Goal: Complete application form

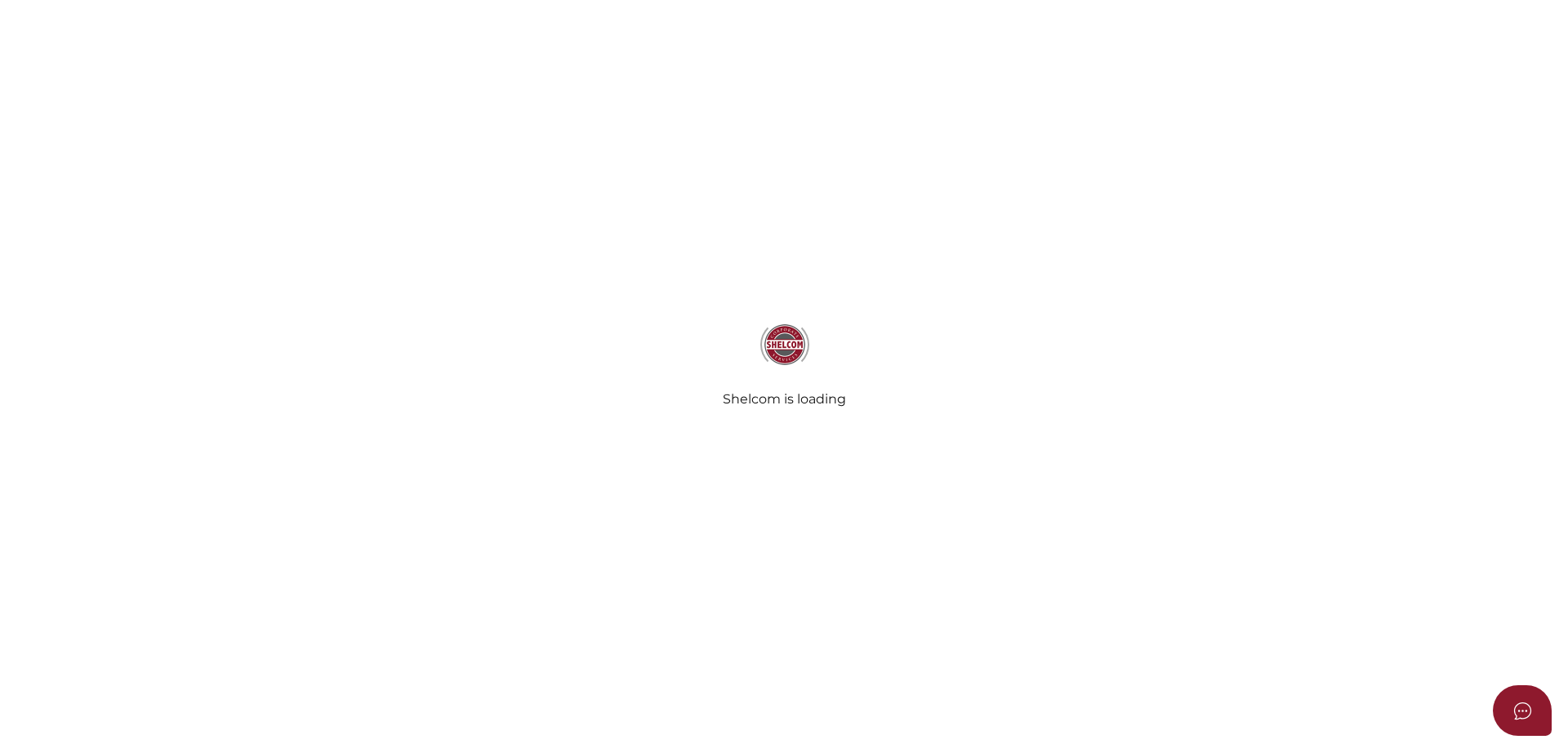
select select
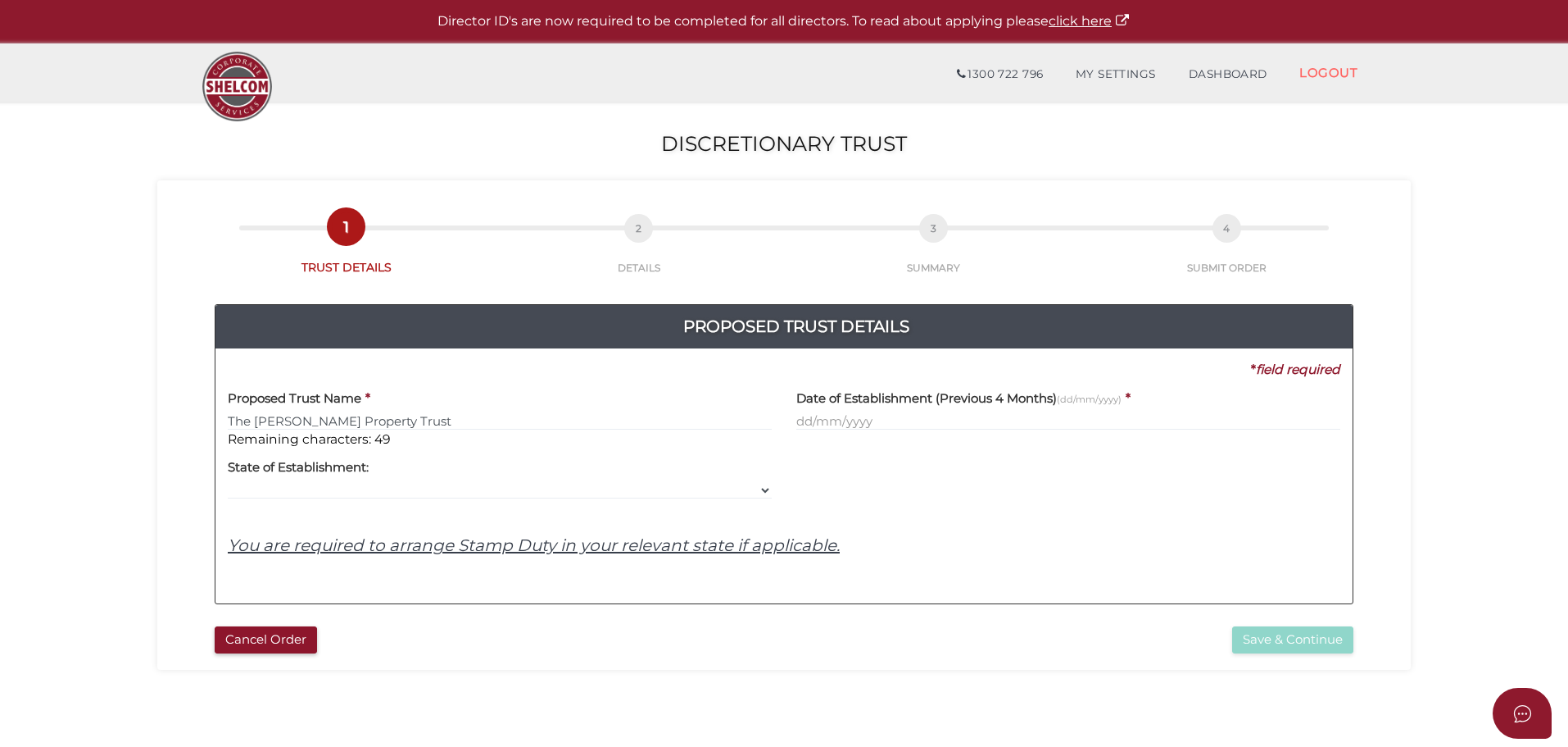
type input "The [PERSON_NAME] Property Trust"
click at [804, 416] on input "text" at bounding box center [1068, 421] width 544 height 18
